Goal: Find specific page/section: Locate a particular part of the current website

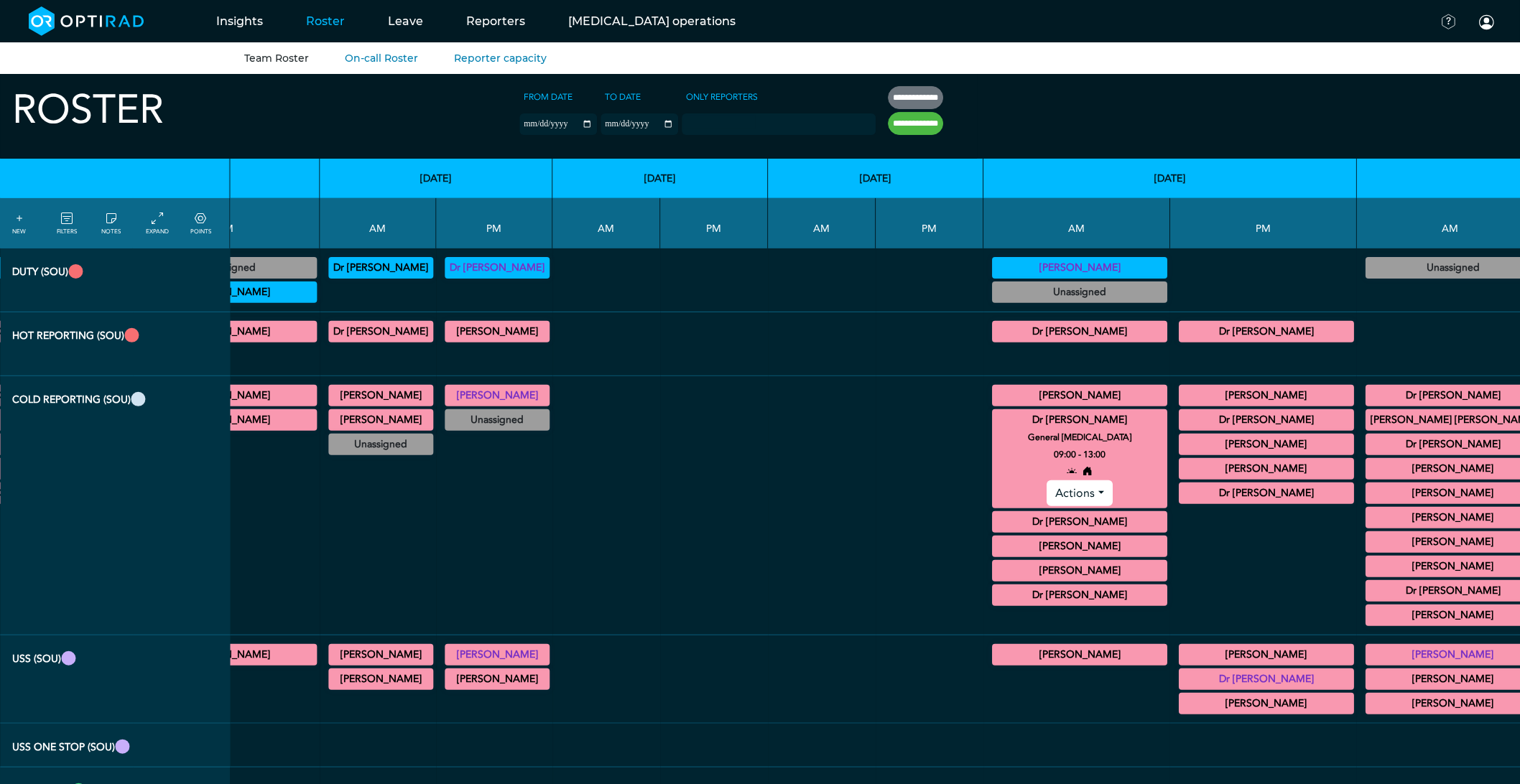
scroll to position [0, 3446]
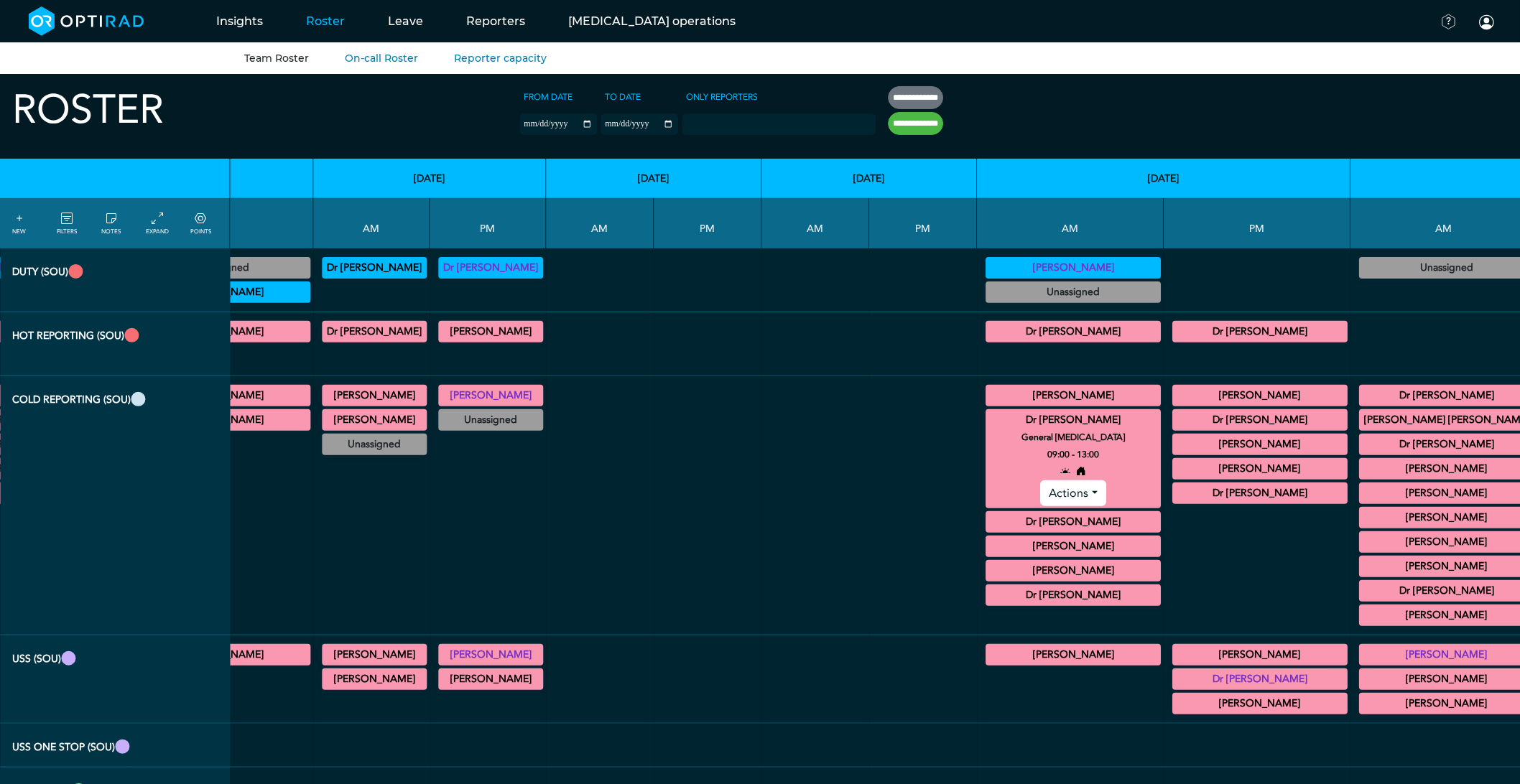
click at [1357, 304] on div at bounding box center [1444, 293] width 175 height 24
click at [1361, 524] on summary "[PERSON_NAME]" at bounding box center [1447, 518] width 171 height 17
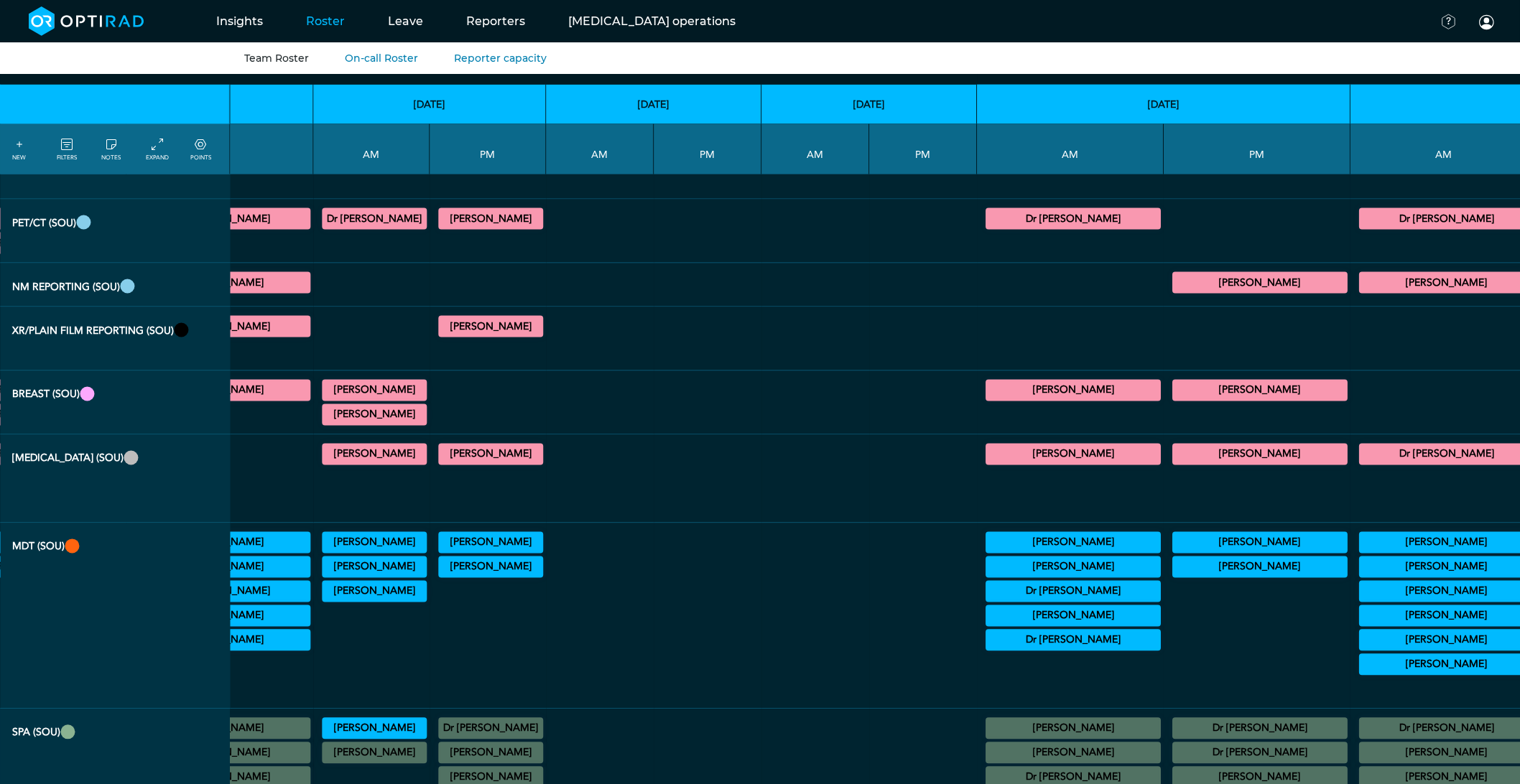
scroll to position [877, 3446]
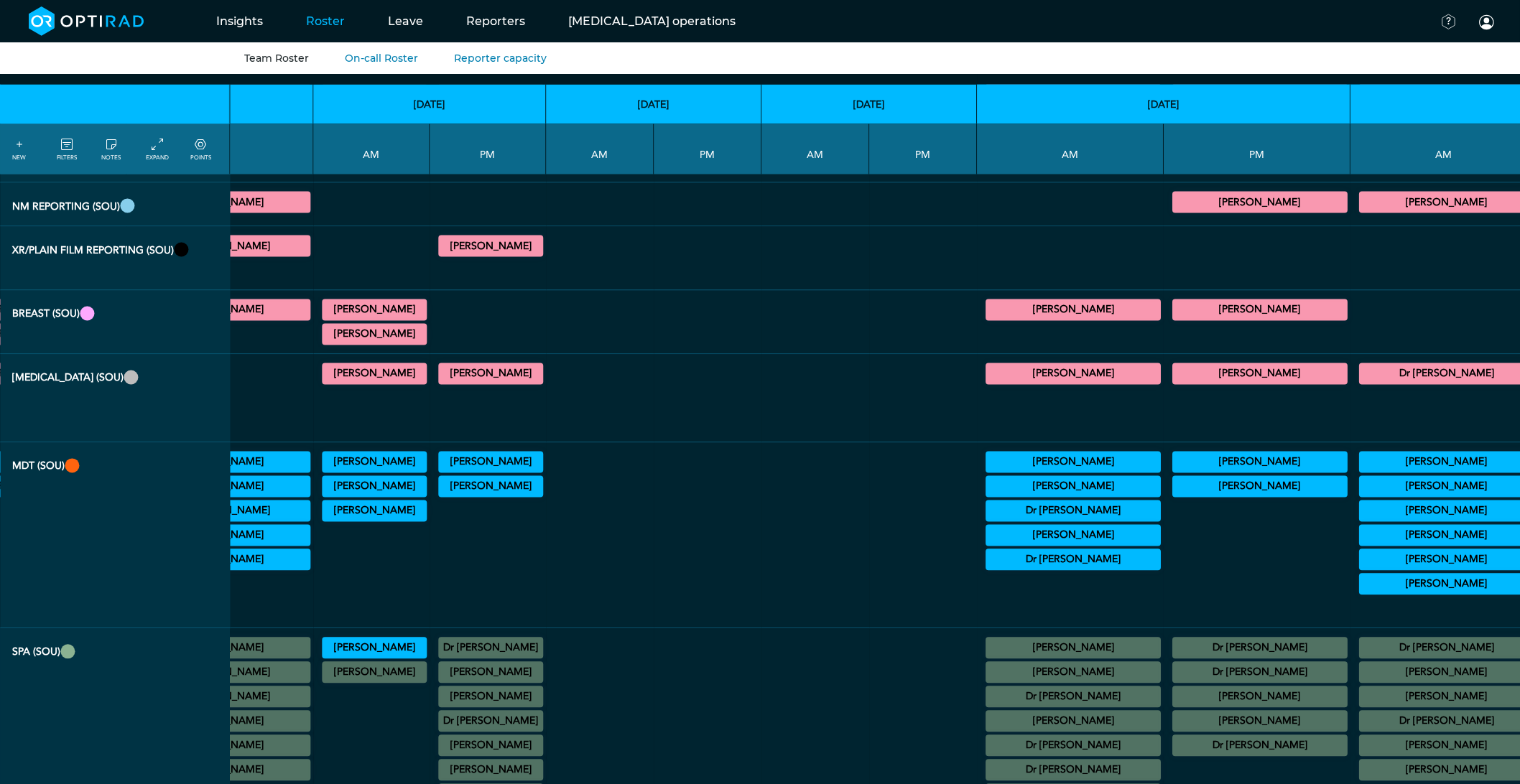
click at [1361, 569] on summary "[PERSON_NAME]" at bounding box center [1447, 560] width 171 height 17
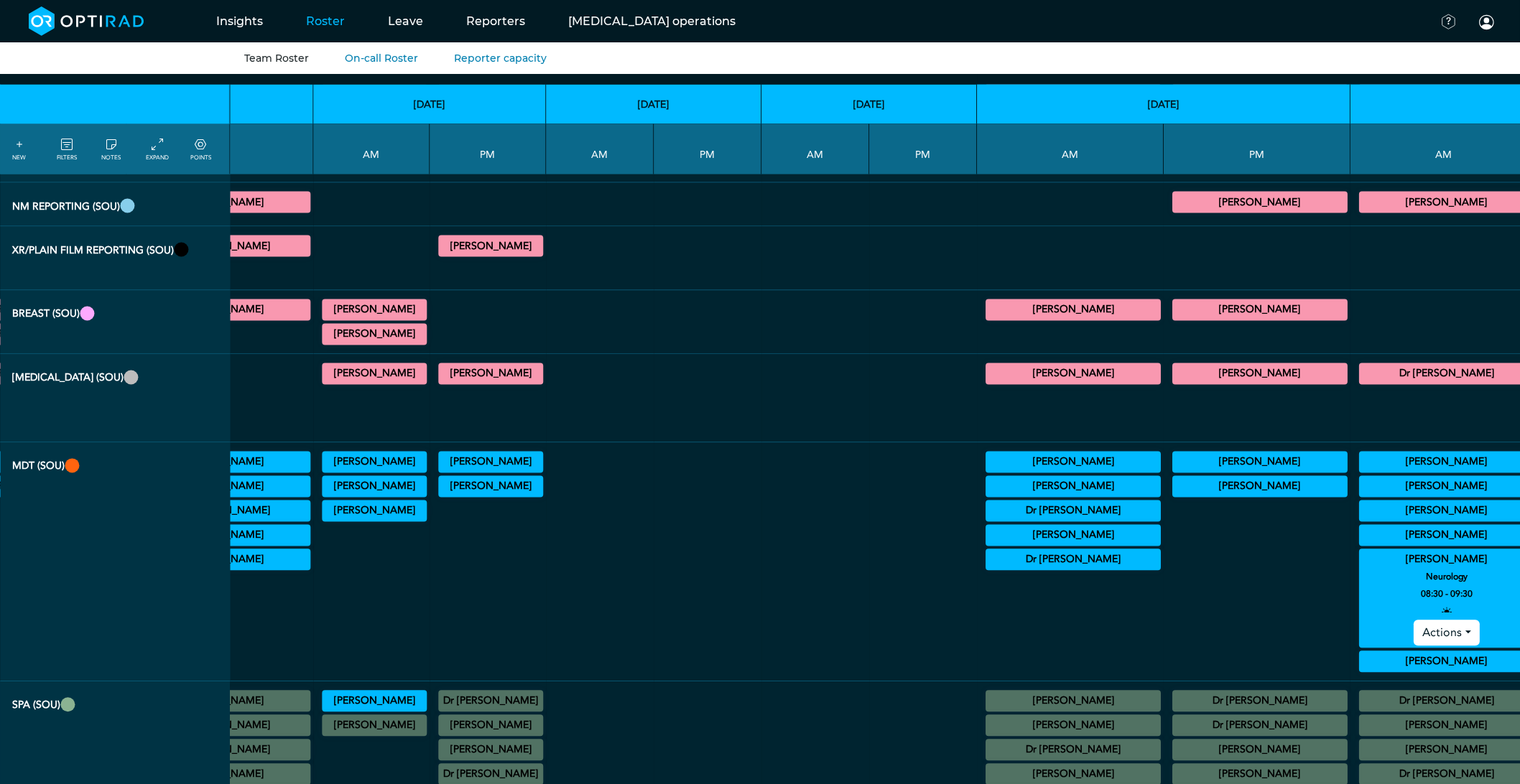
click at [1361, 569] on summary "[PERSON_NAME]" at bounding box center [1447, 560] width 171 height 17
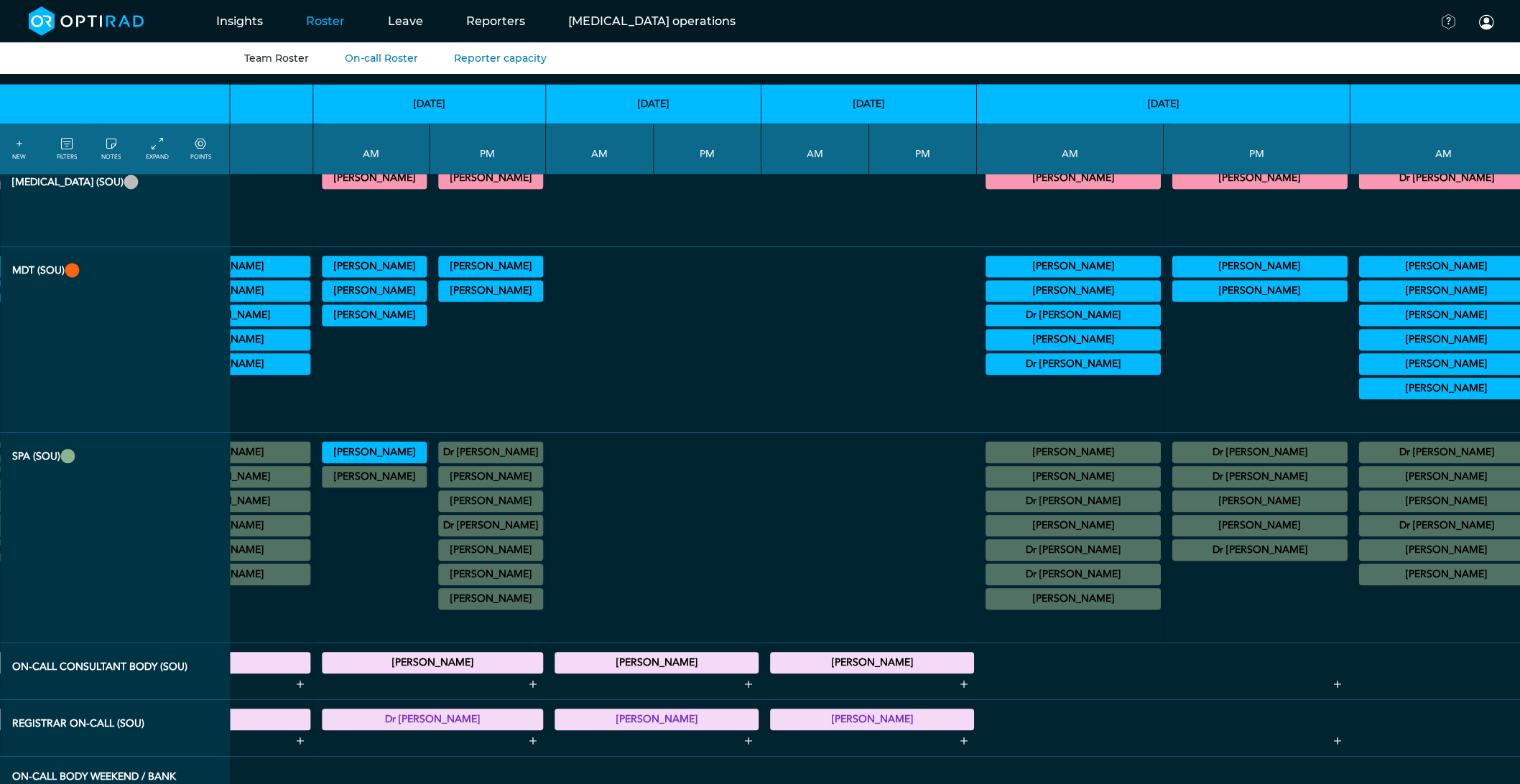
scroll to position [1116, 3446]
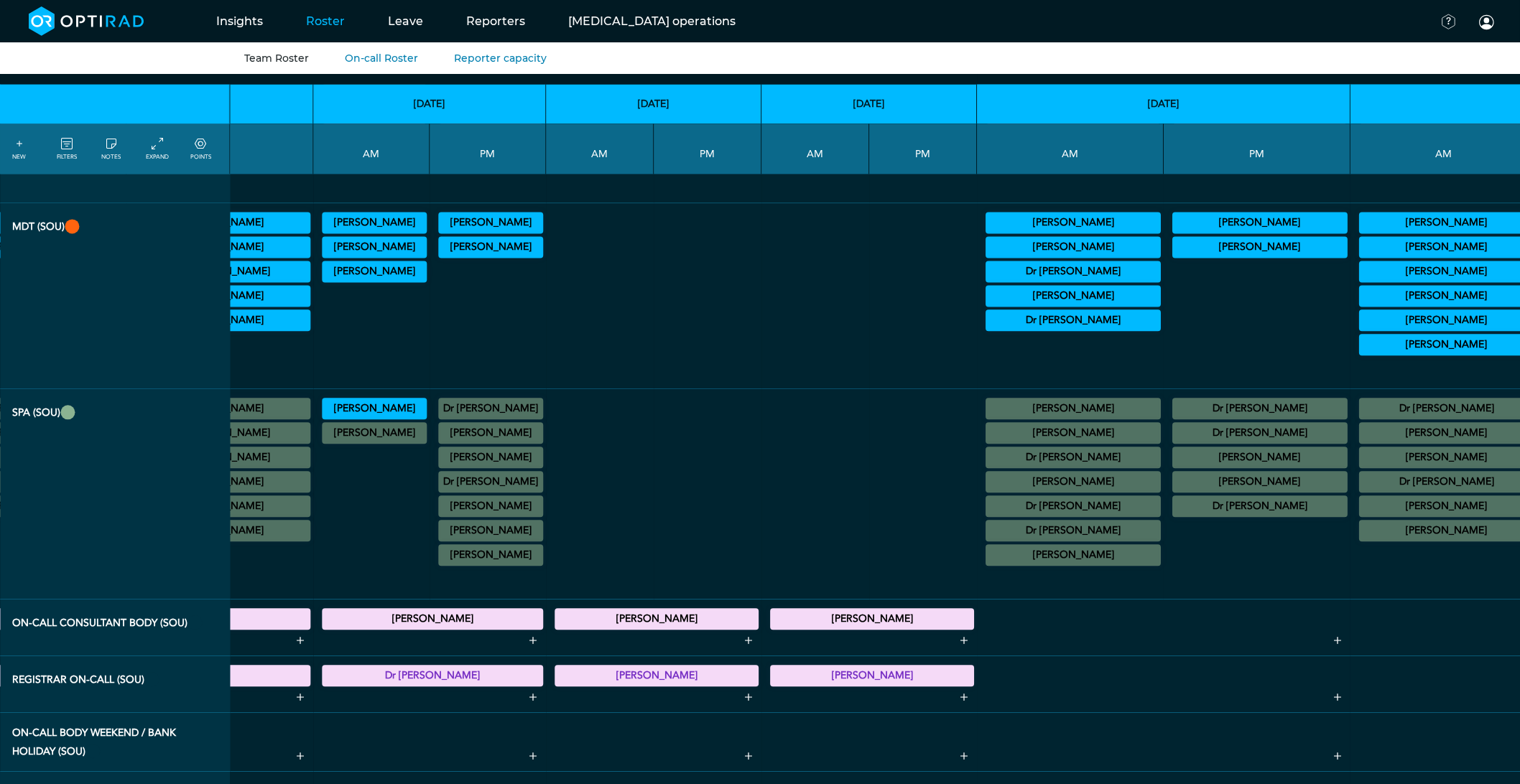
click at [1361, 515] on summary "[PERSON_NAME]" at bounding box center [1447, 507] width 171 height 17
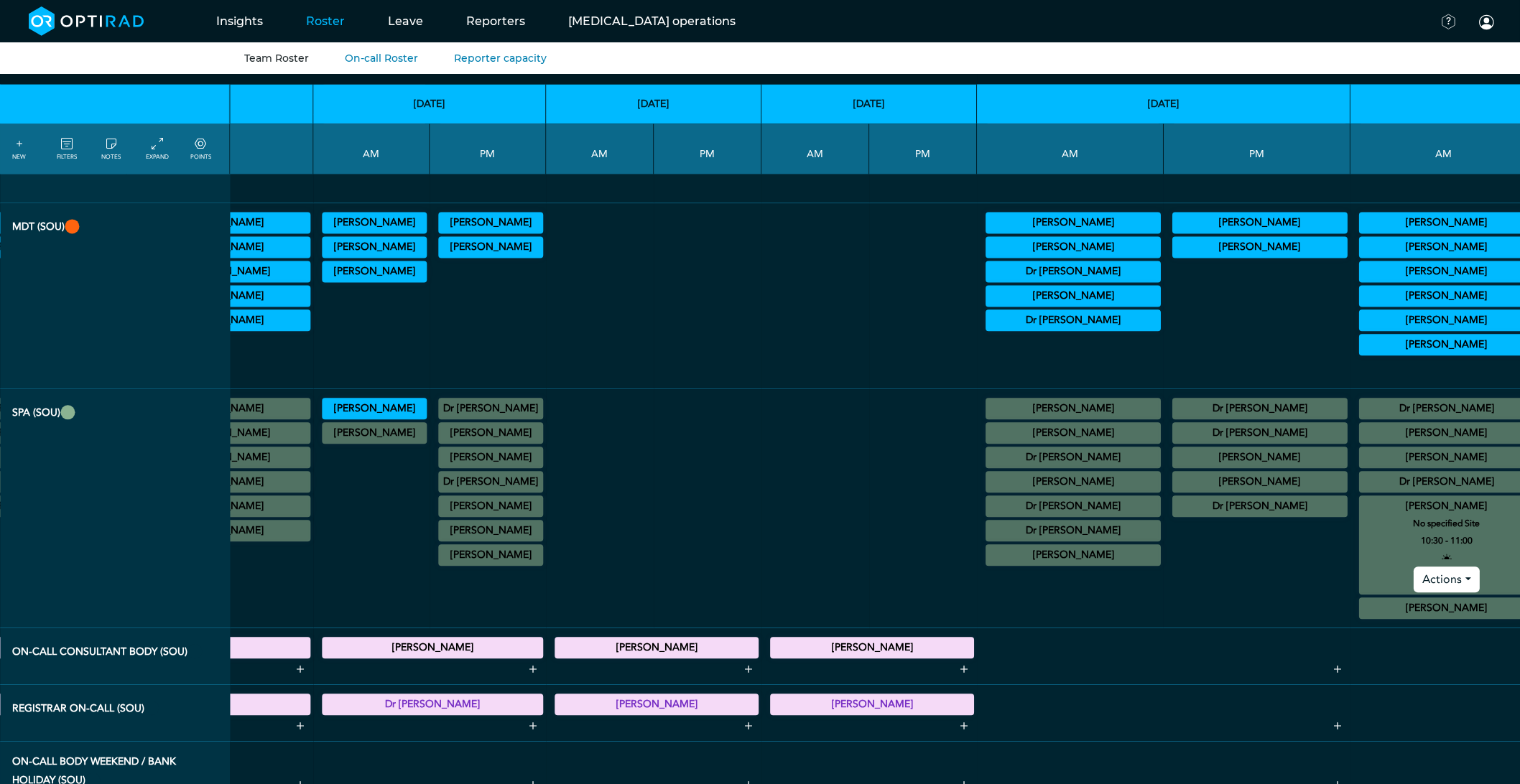
click at [1361, 515] on summary "[PERSON_NAME]" at bounding box center [1447, 507] width 171 height 17
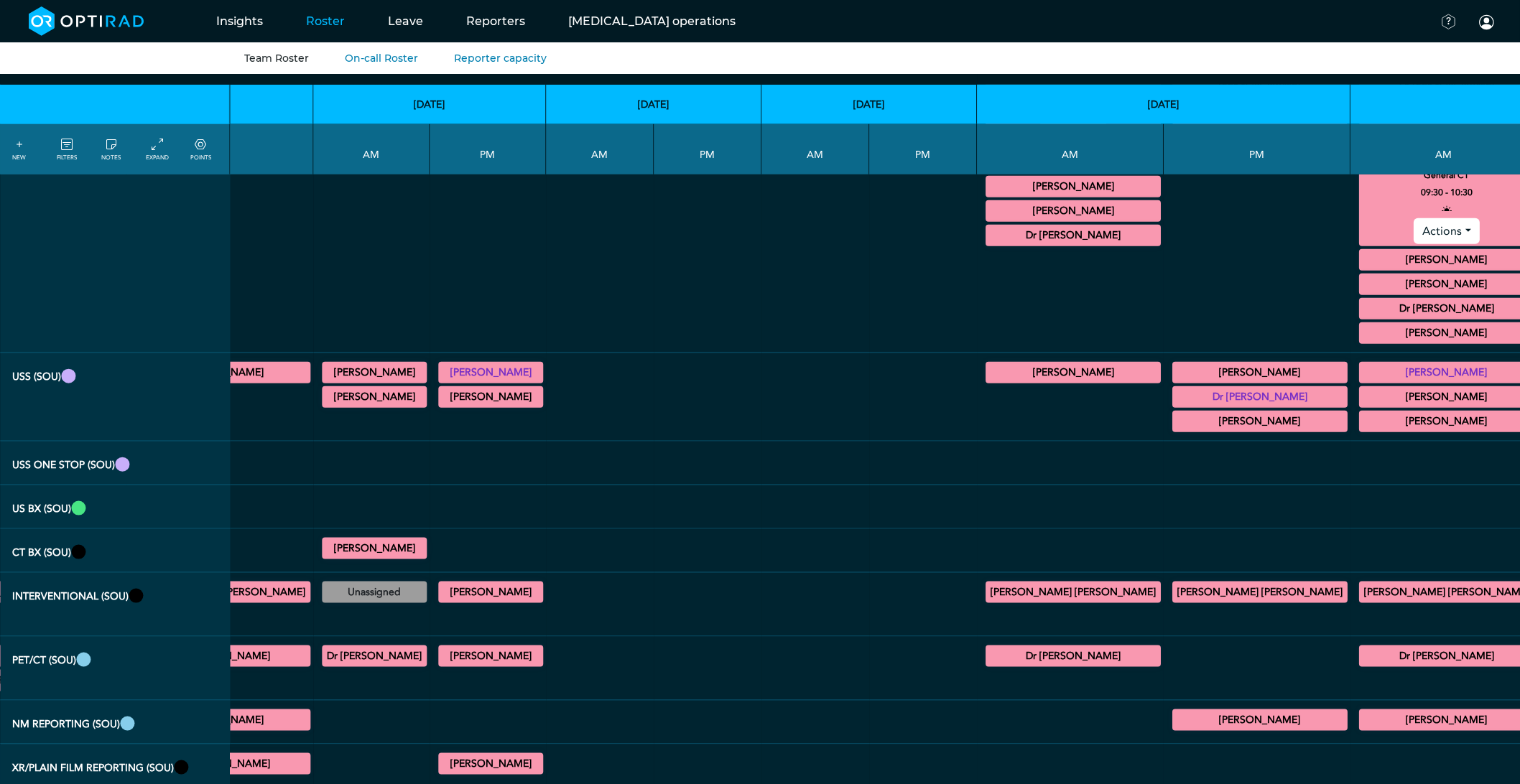
scroll to position [239, 3446]
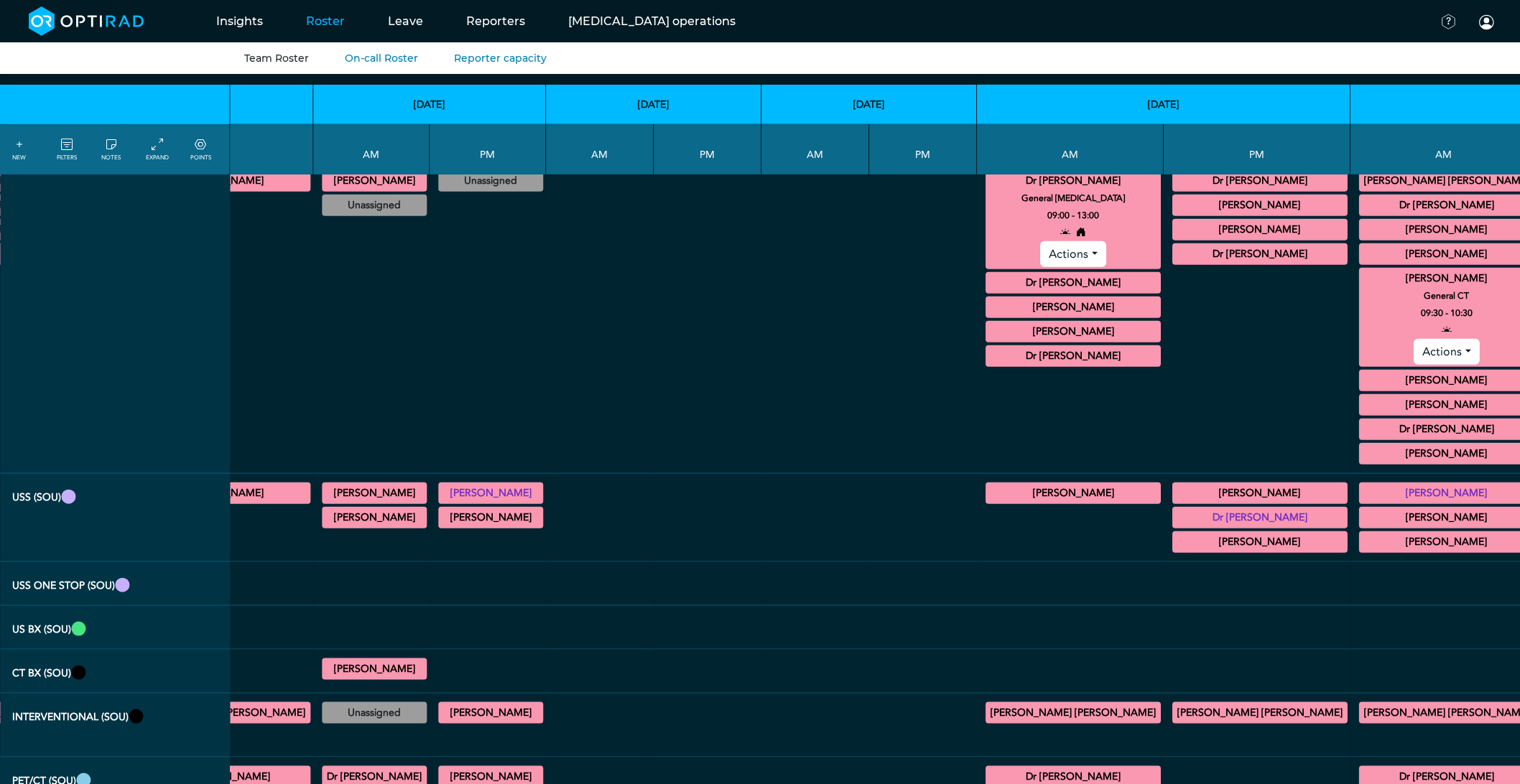
click at [1361, 280] on summary "[PERSON_NAME]" at bounding box center [1447, 279] width 171 height 17
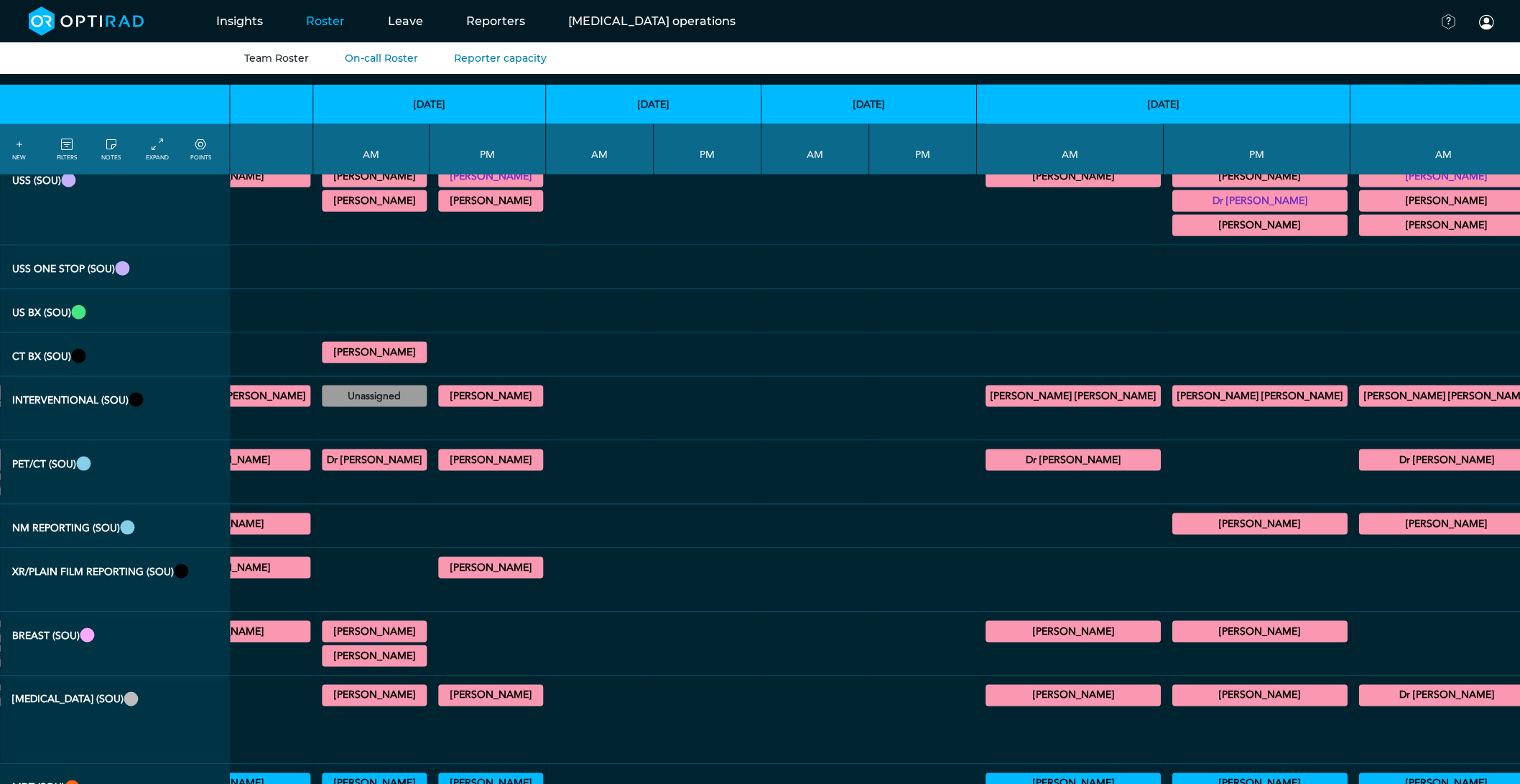
scroll to position [877, 3446]
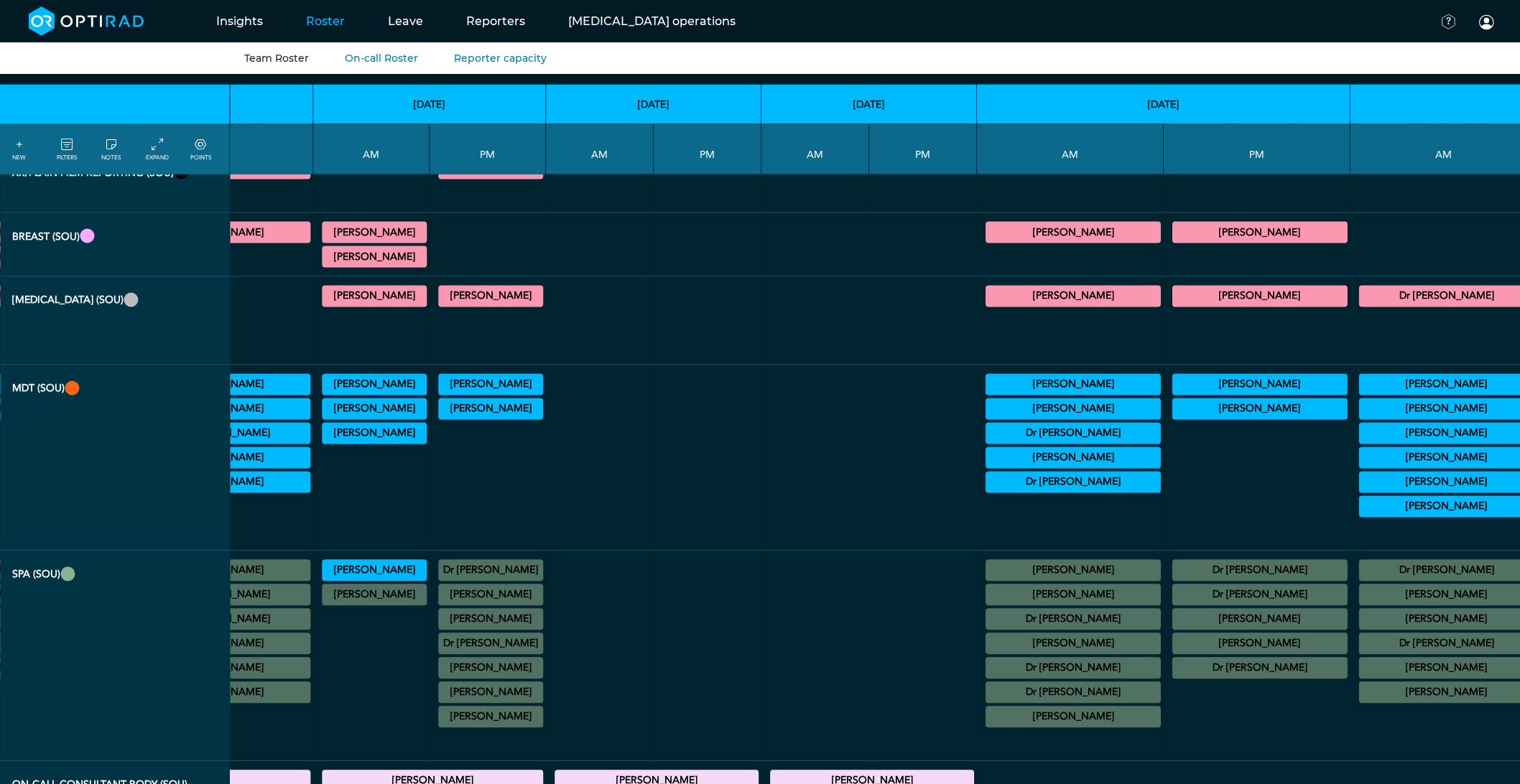
click at [1361, 515] on summary "[PERSON_NAME]" at bounding box center [1447, 507] width 171 height 17
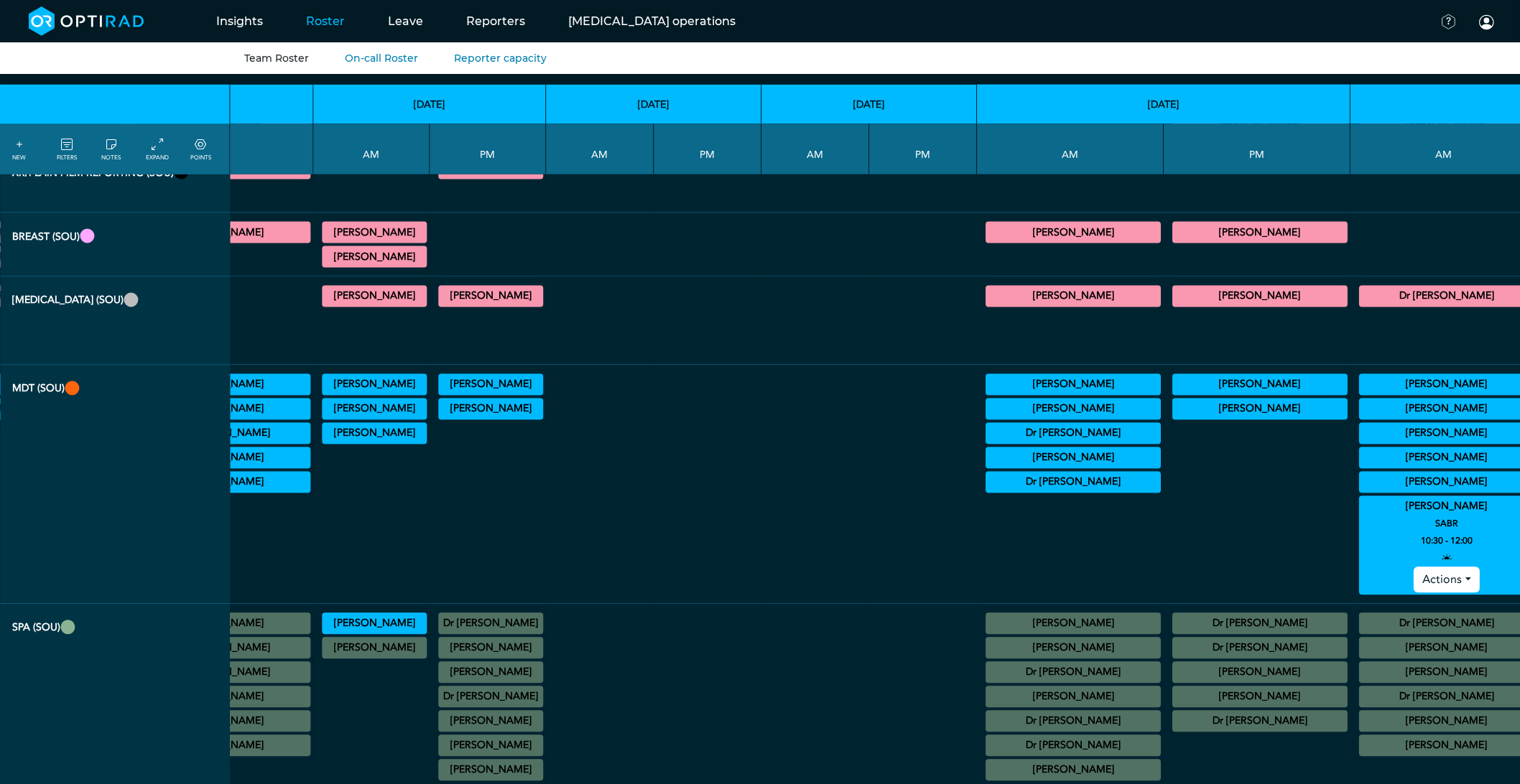
click at [1361, 515] on summary "[PERSON_NAME]" at bounding box center [1447, 507] width 171 height 17
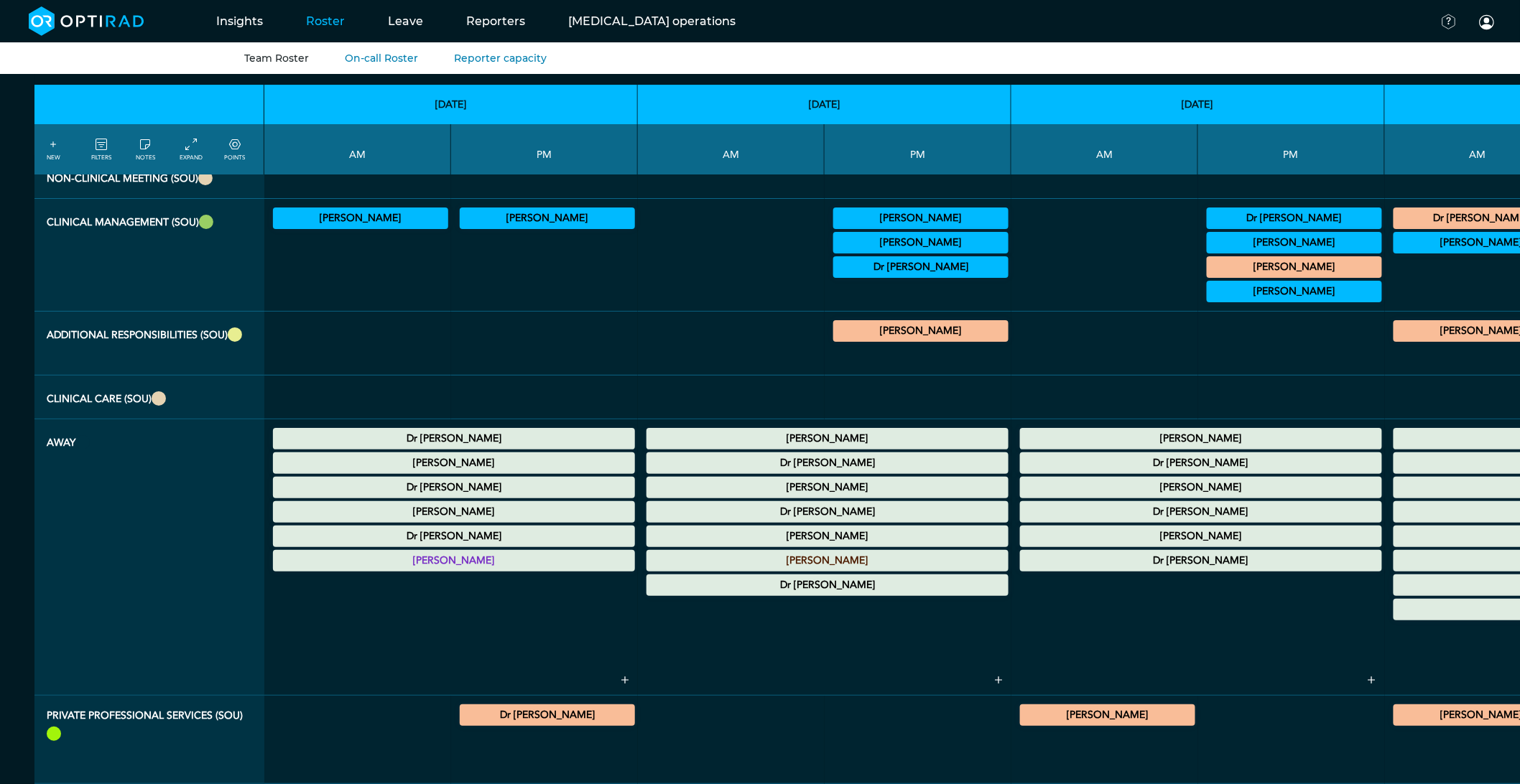
scroll to position [1755, 0]
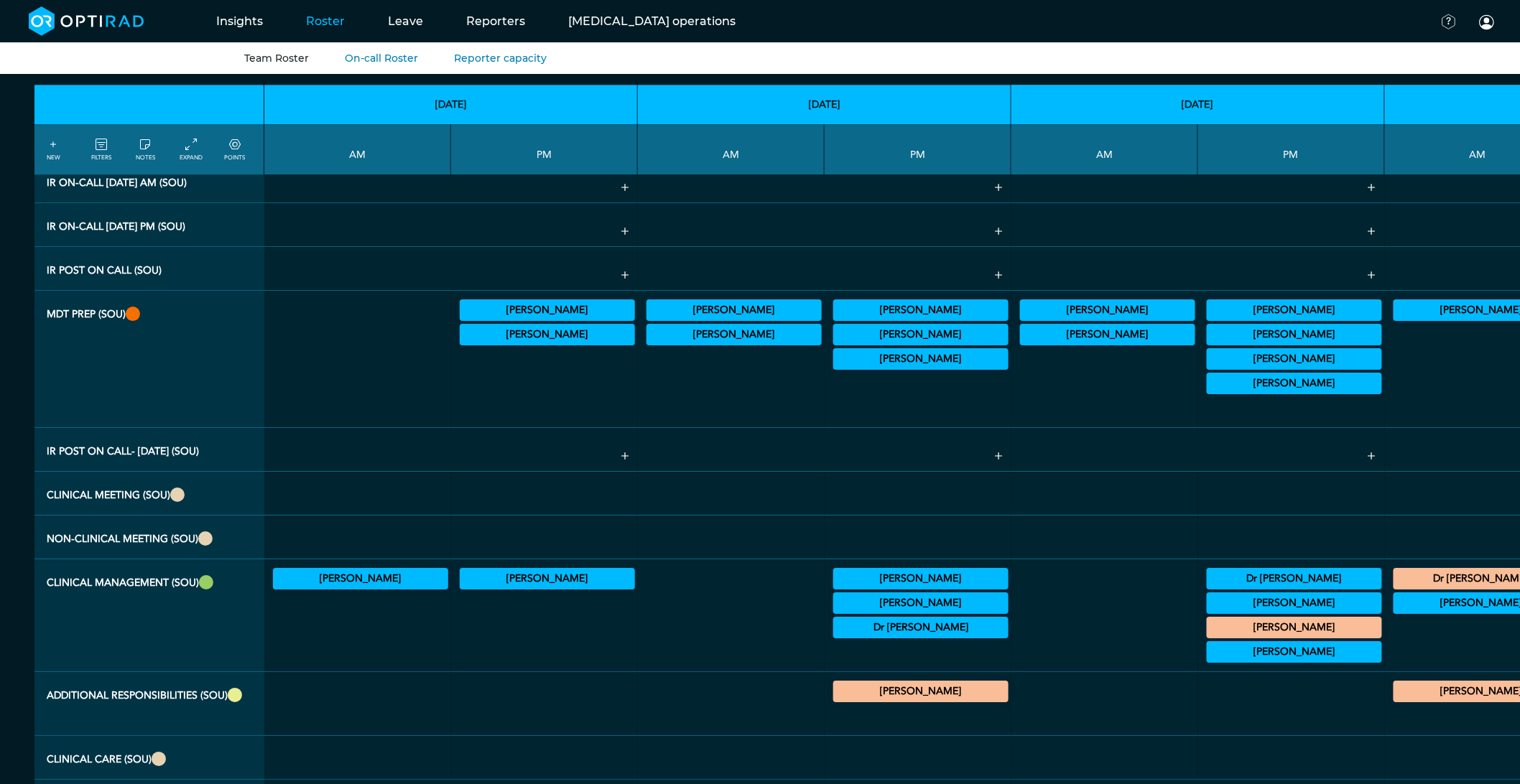
click at [835, 612] on summary "[PERSON_NAME]" at bounding box center [921, 603] width 171 height 17
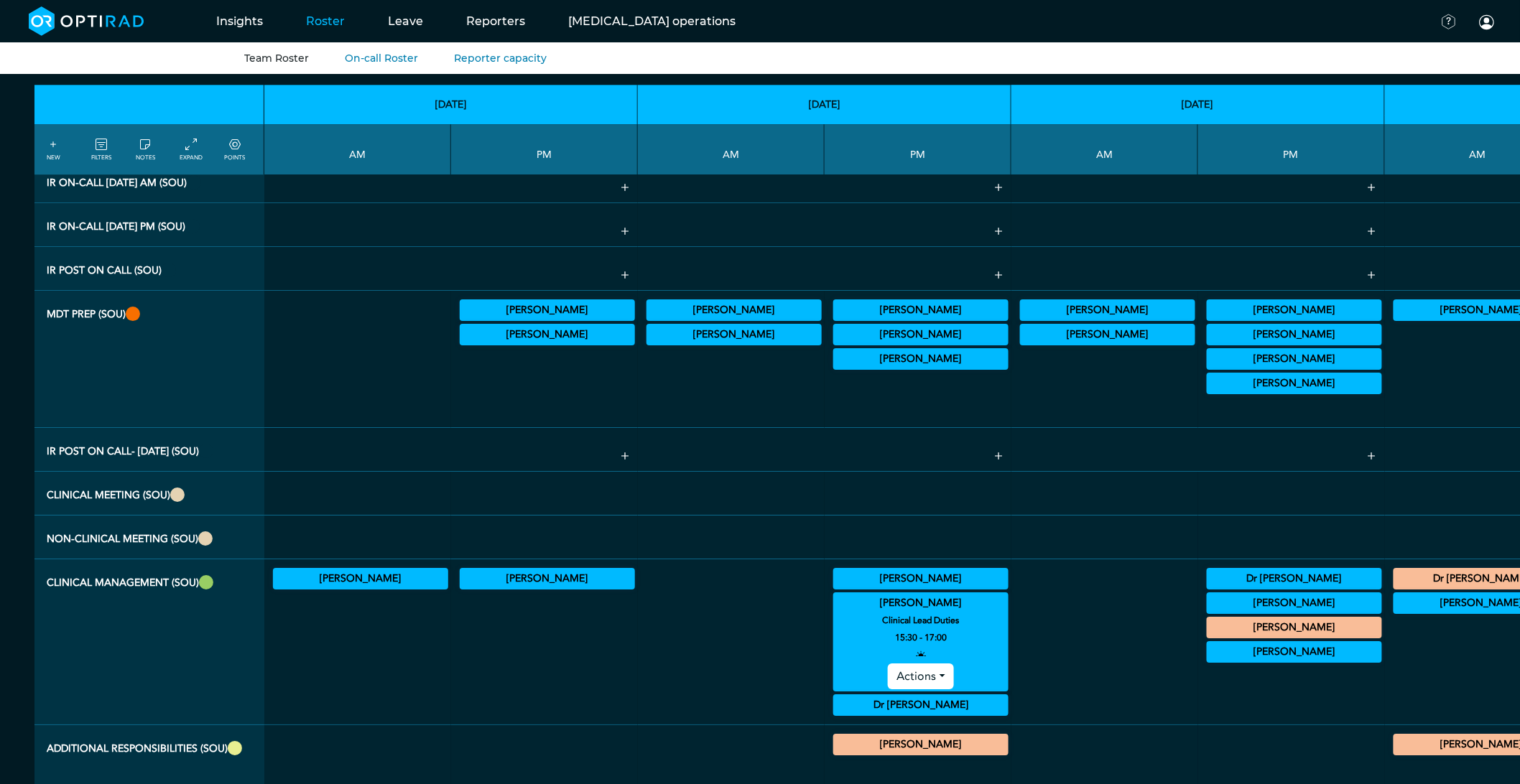
click at [835, 612] on summary "[PERSON_NAME]" at bounding box center [921, 603] width 171 height 17
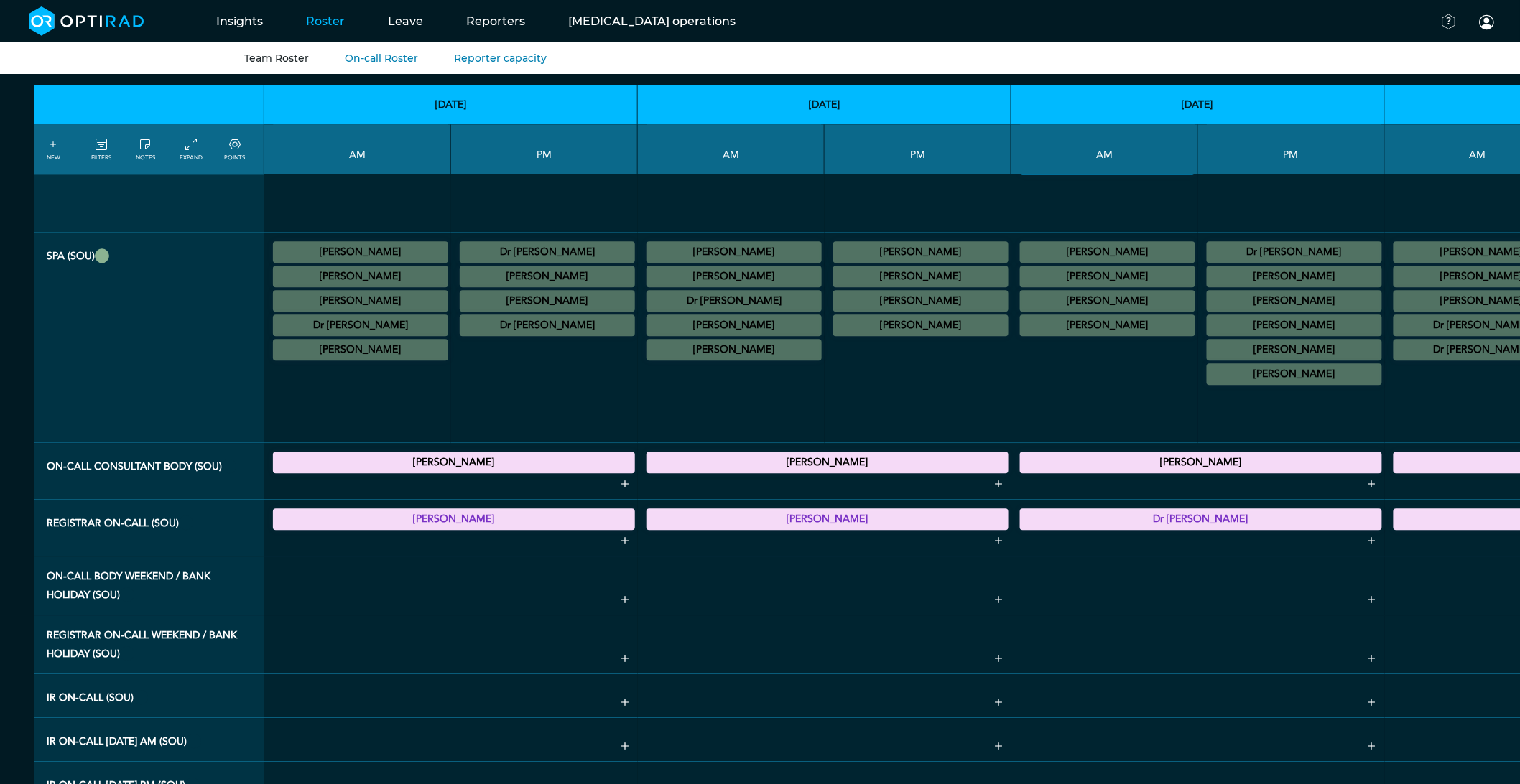
scroll to position [1116, 0]
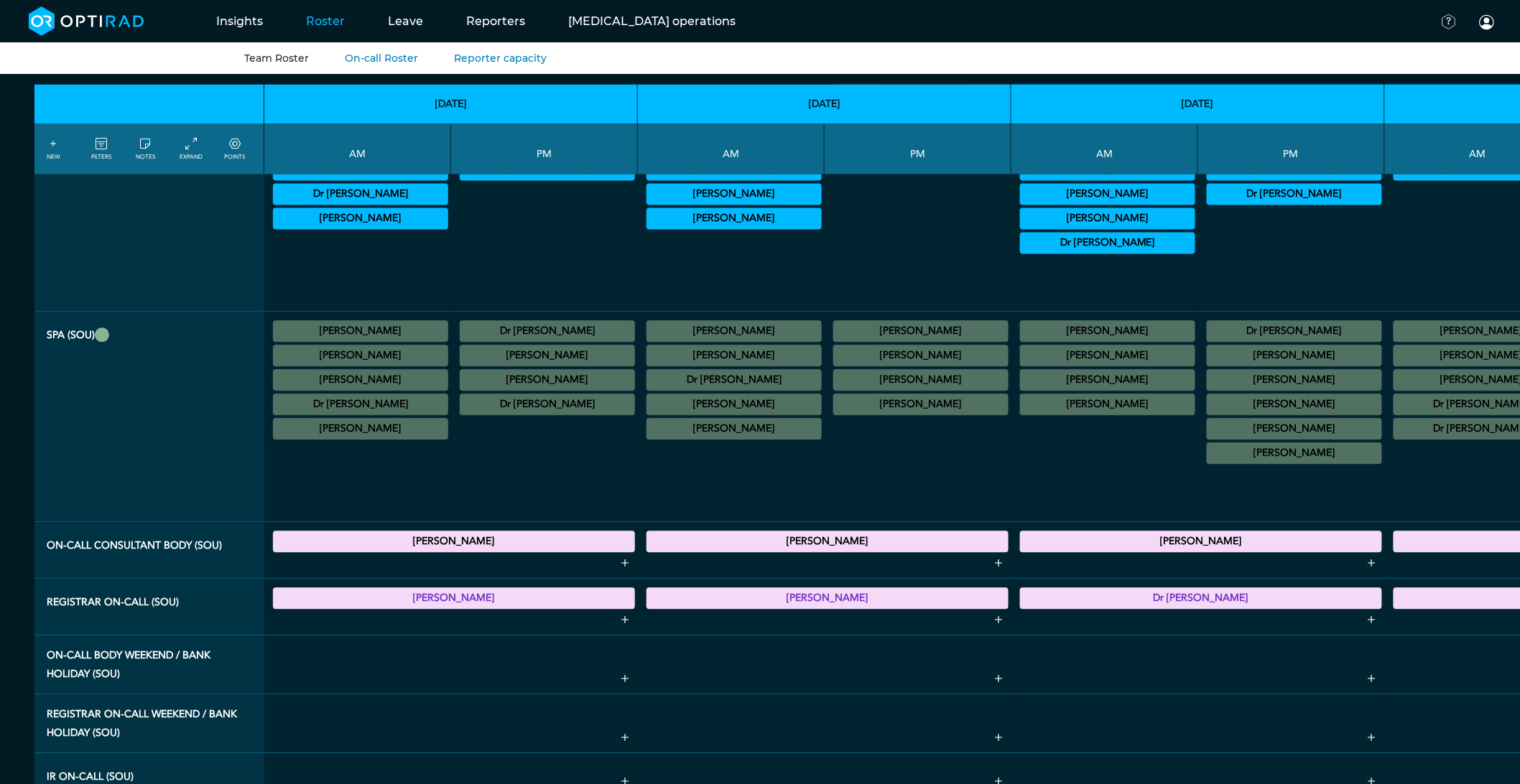
click at [835, 389] on summary "[PERSON_NAME]" at bounding box center [921, 381] width 171 height 17
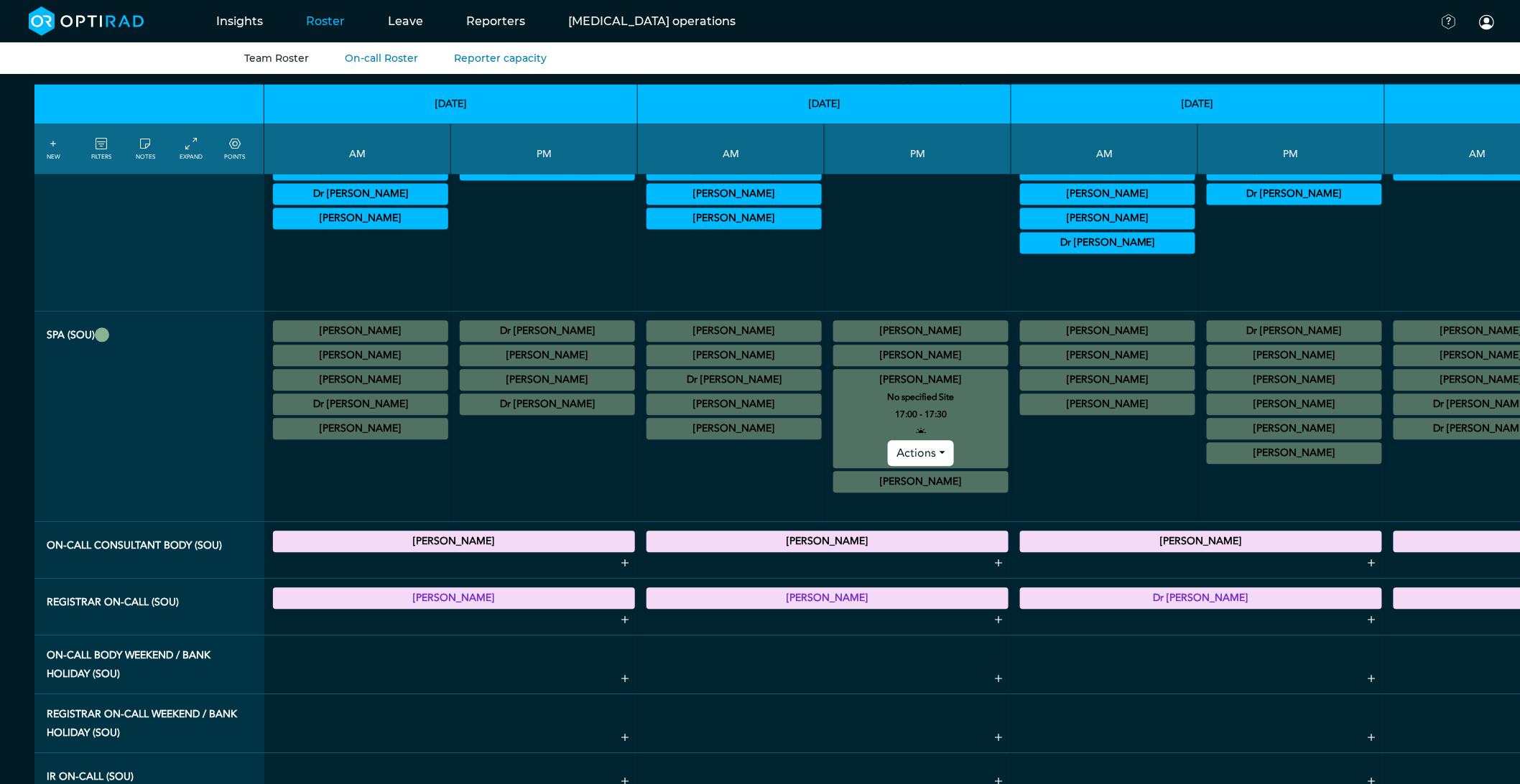
click at [835, 389] on summary "[PERSON_NAME]" at bounding box center [921, 381] width 171 height 17
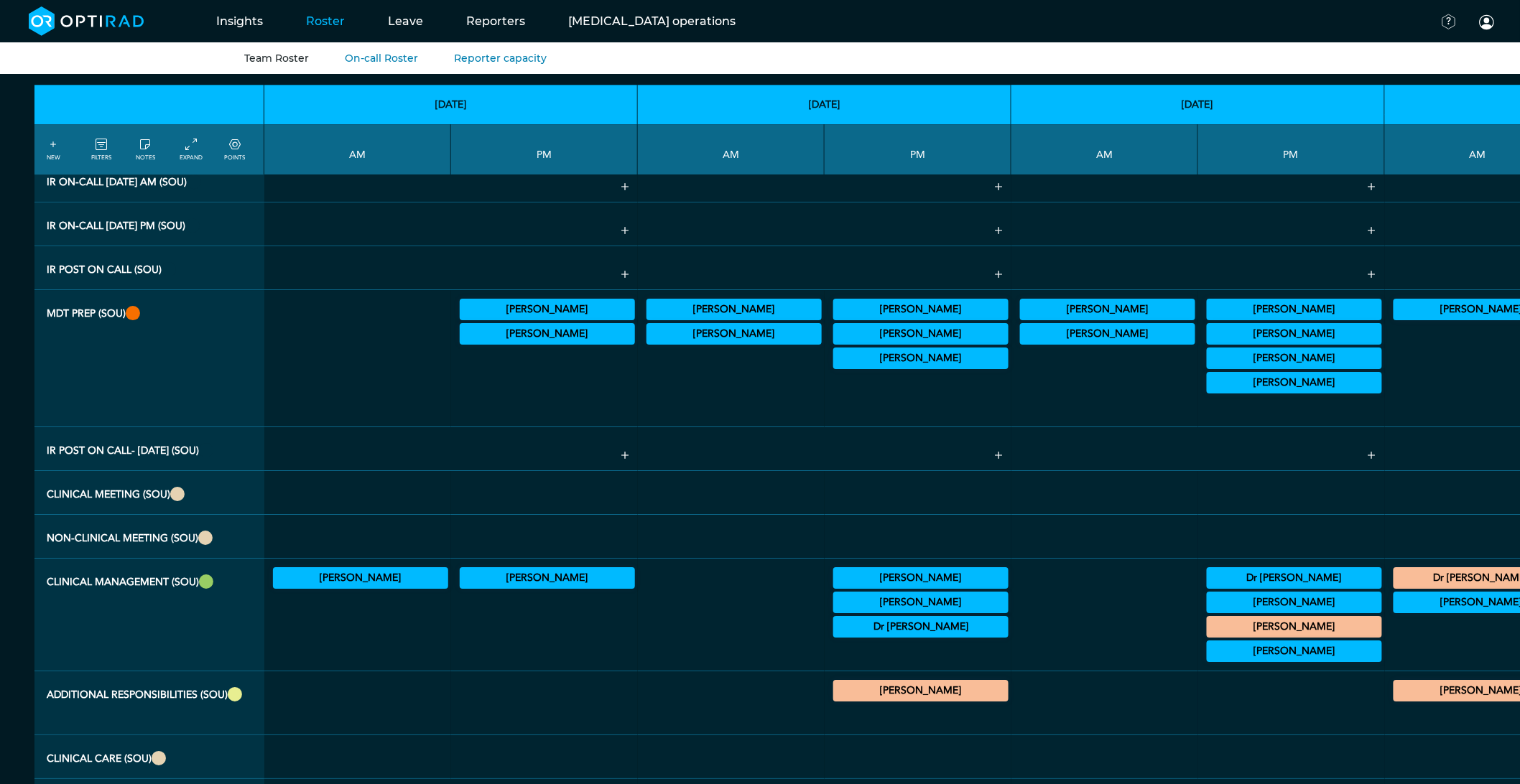
scroll to position [1836, 0]
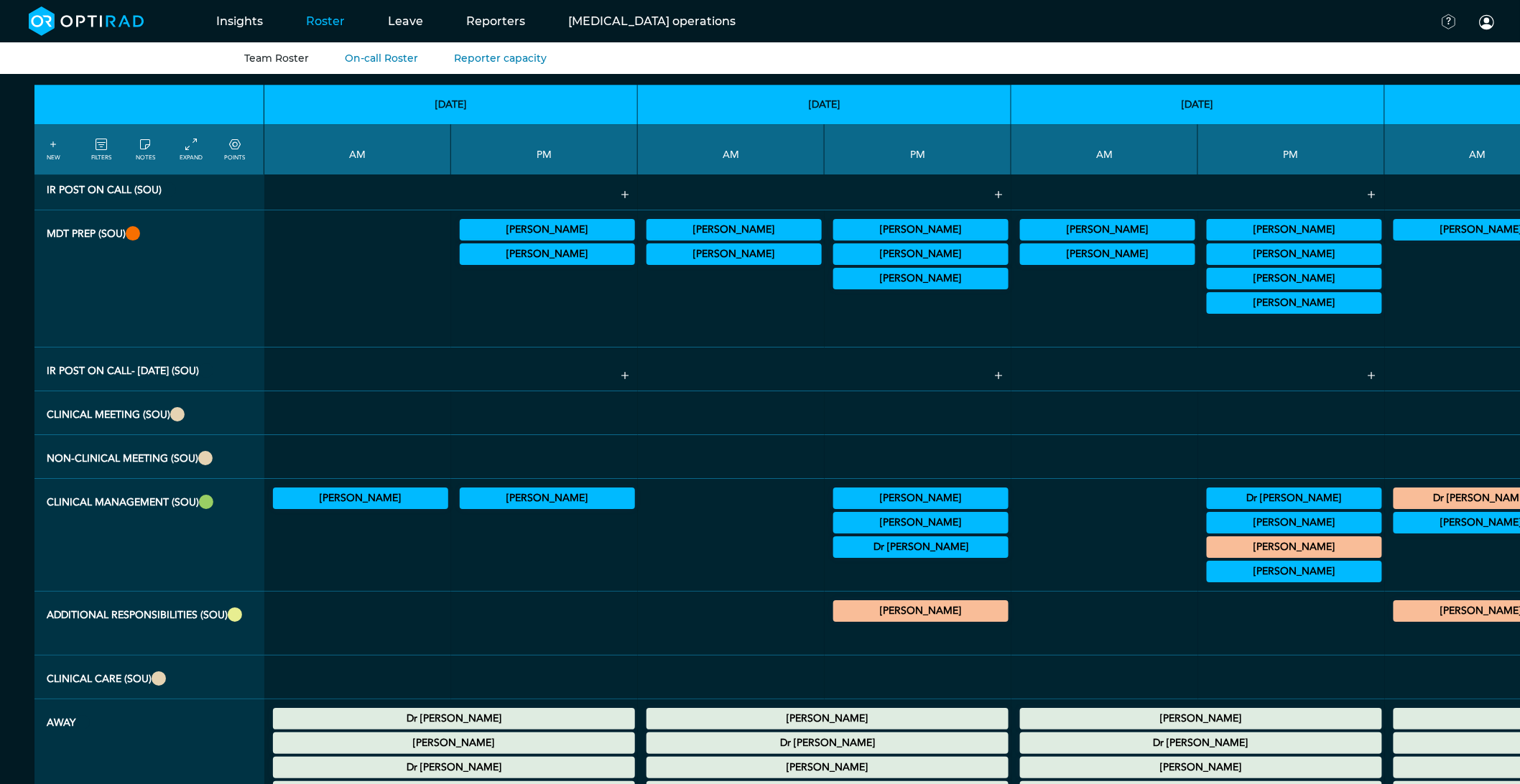
click at [835, 620] on summary "[PERSON_NAME]" at bounding box center [921, 611] width 171 height 17
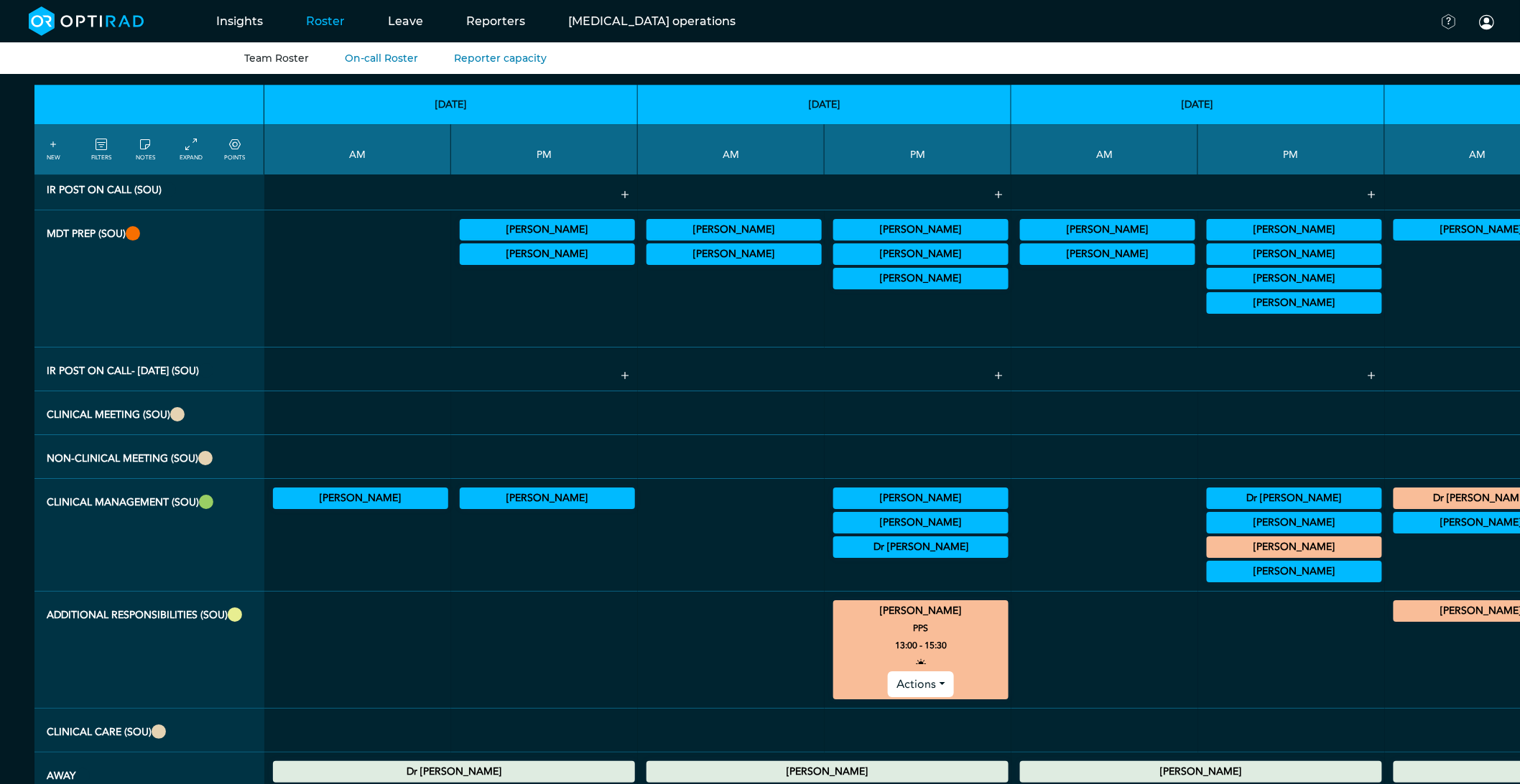
click at [835, 620] on summary "[PERSON_NAME]" at bounding box center [921, 611] width 171 height 17
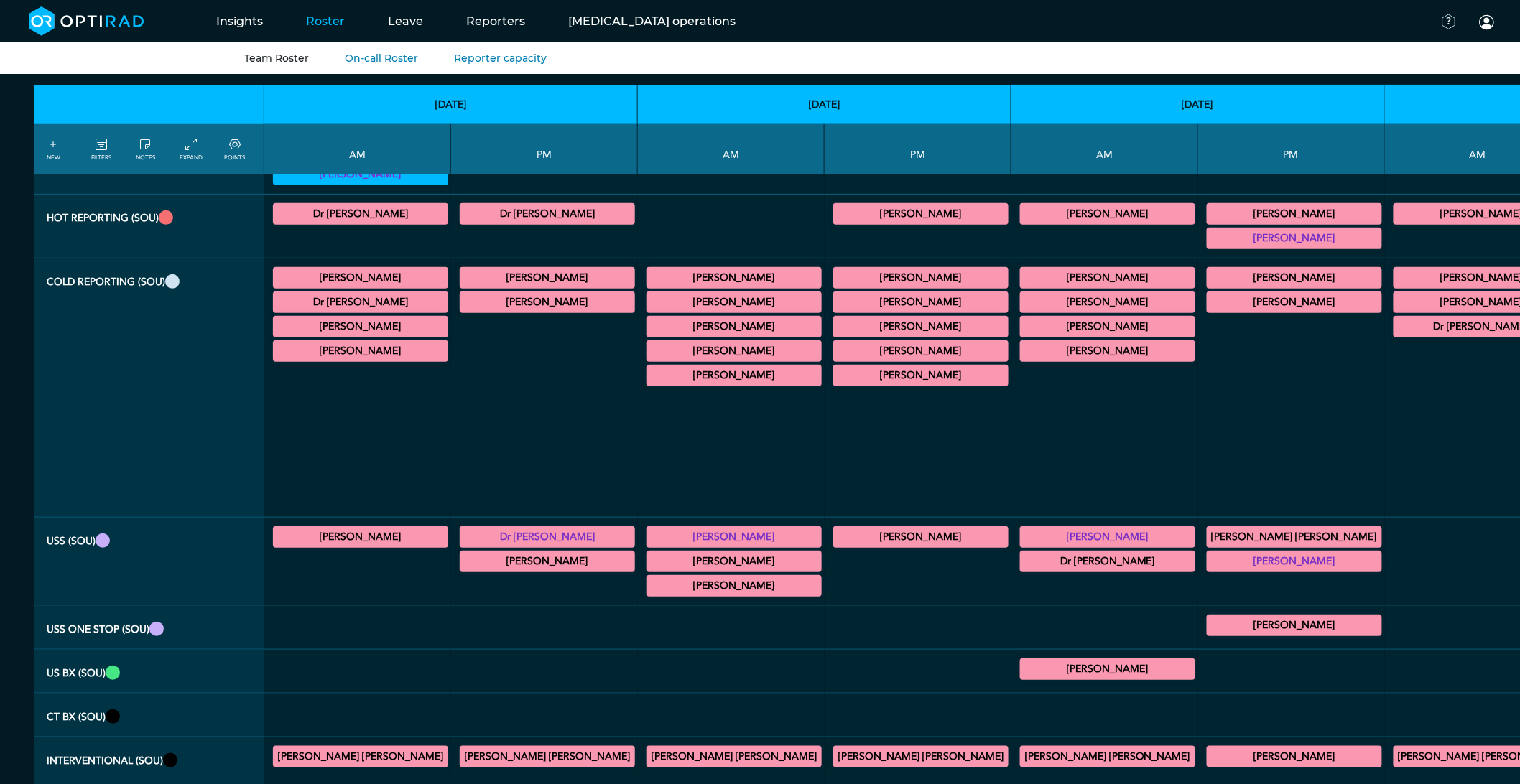
scroll to position [0, 0]
